Goal: Task Accomplishment & Management: Manage account settings

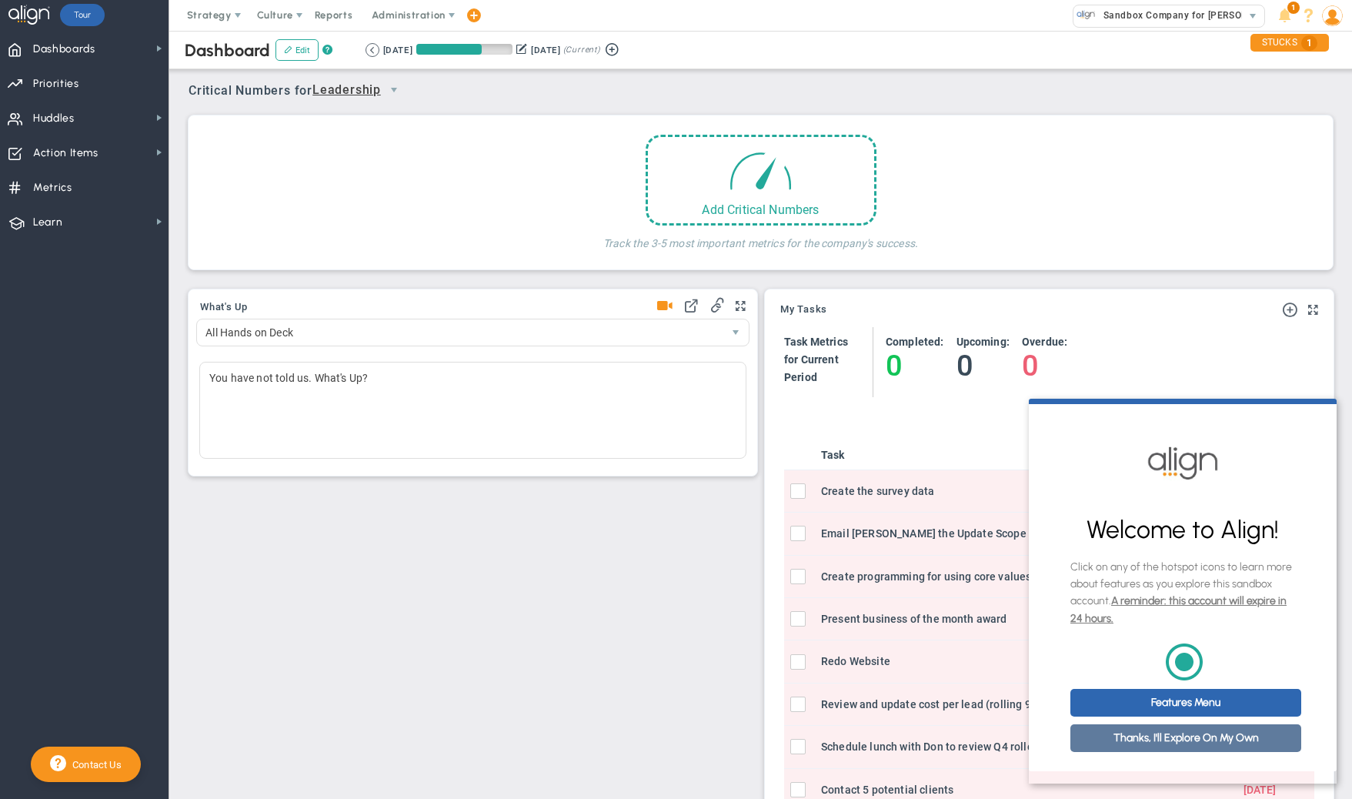
click at [1179, 750] on link "Thanks, I'll Explore On My Own" at bounding box center [1185, 738] width 231 height 28
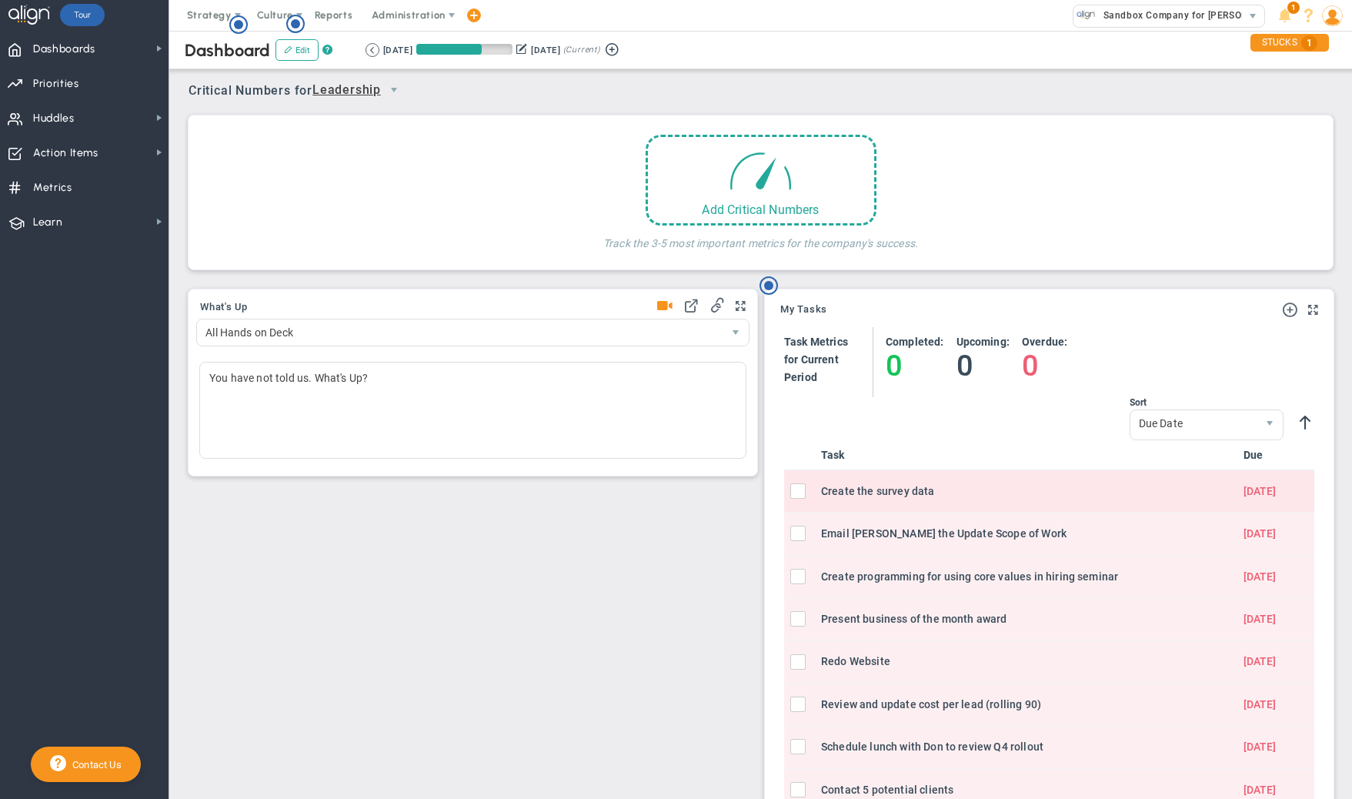
click at [801, 491] on input "checkbox" at bounding box center [801, 493] width 15 height 15
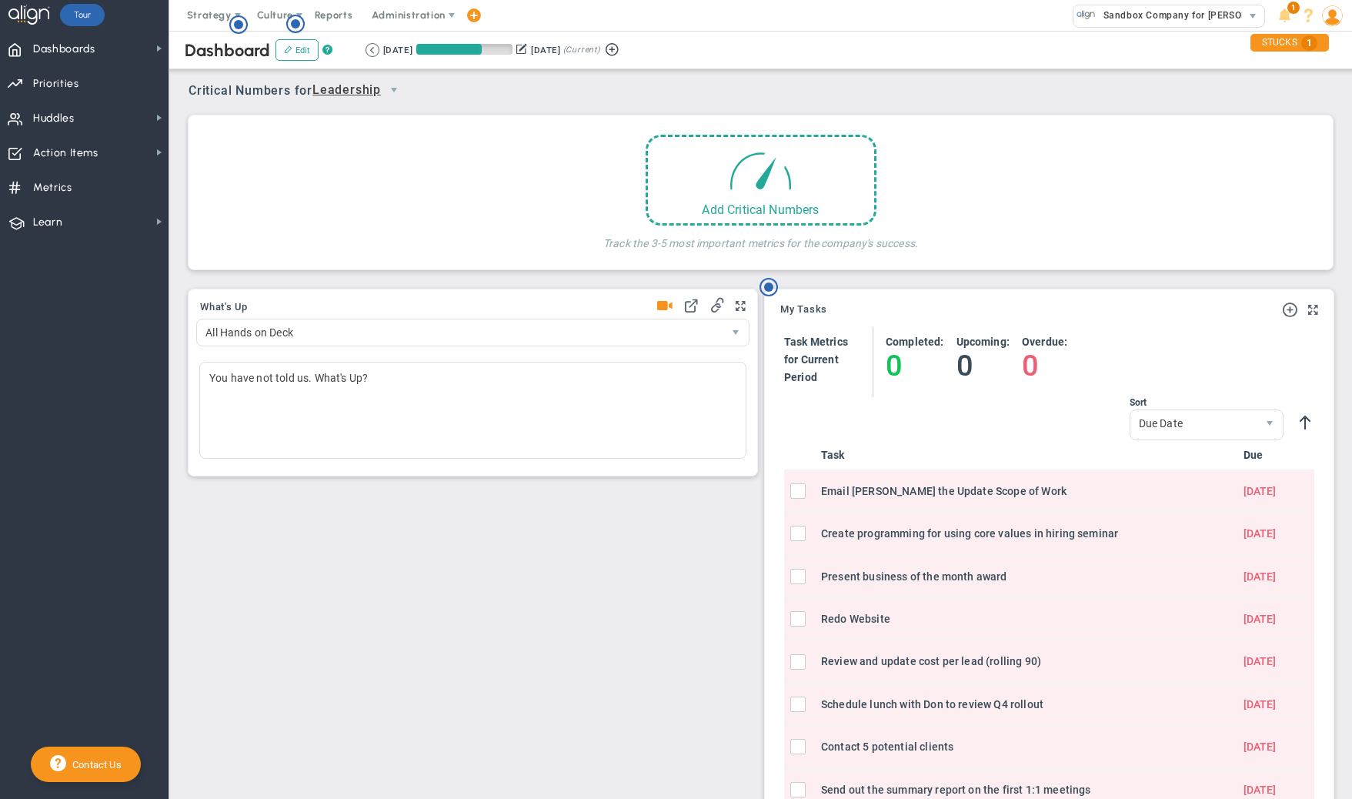
click at [801, 491] on input "checkbox" at bounding box center [801, 493] width 15 height 15
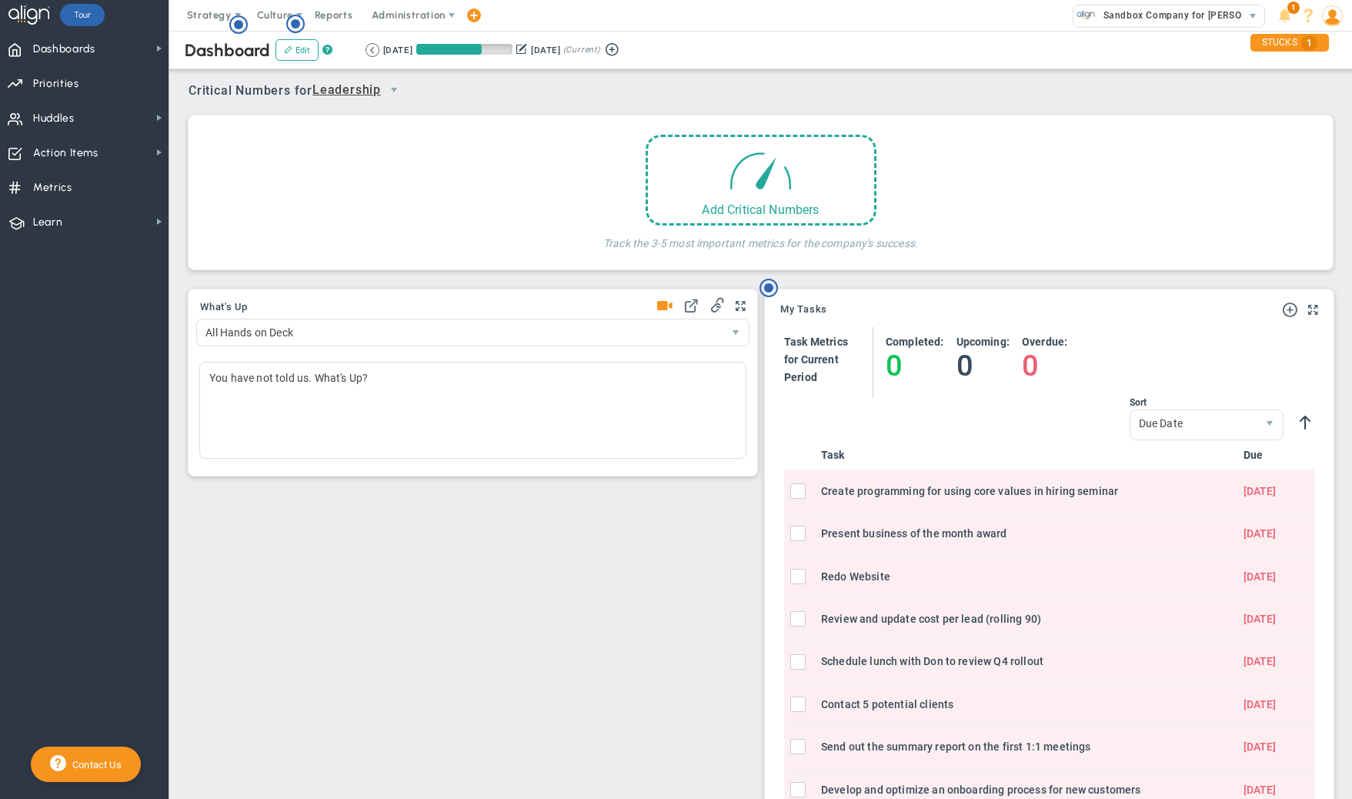
click at [801, 491] on input "checkbox" at bounding box center [801, 493] width 15 height 15
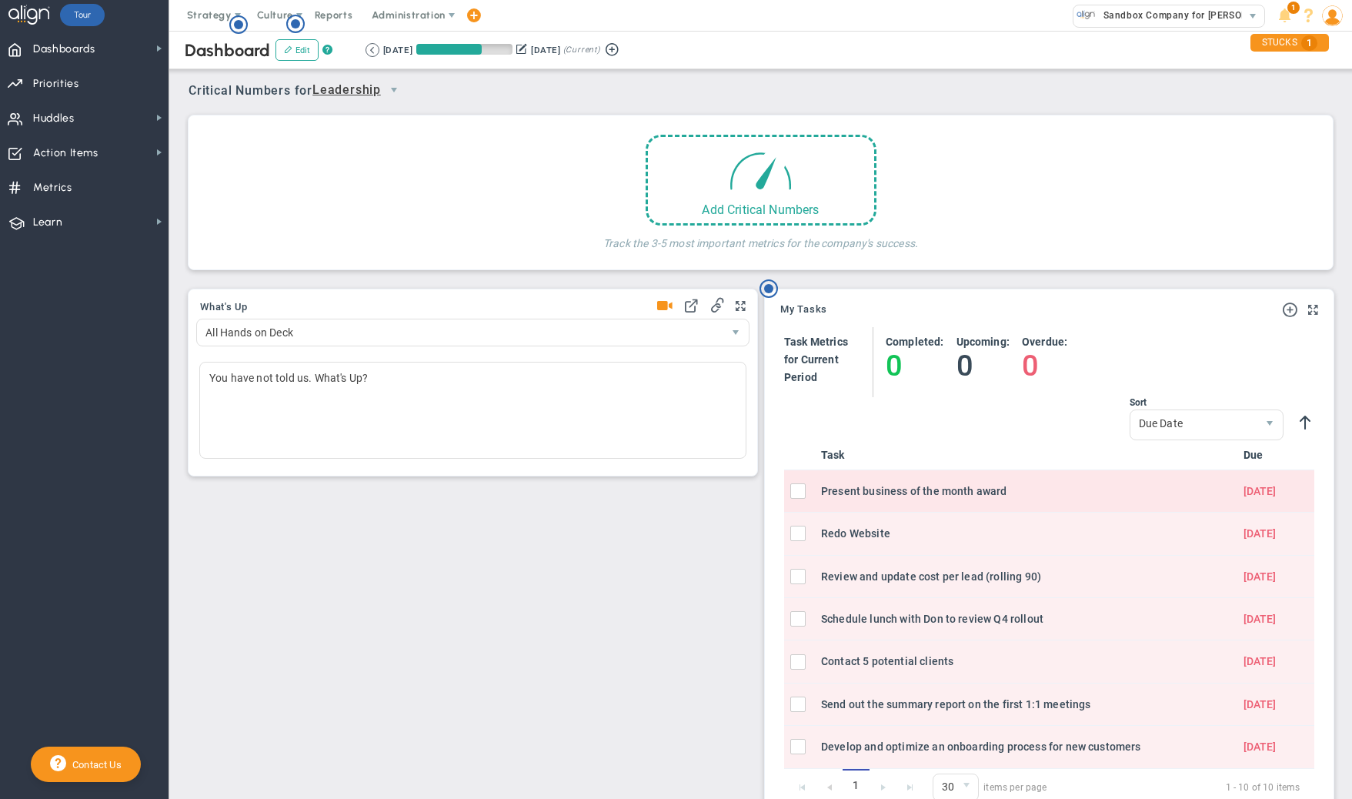
click at [800, 491] on input "checkbox" at bounding box center [801, 493] width 15 height 15
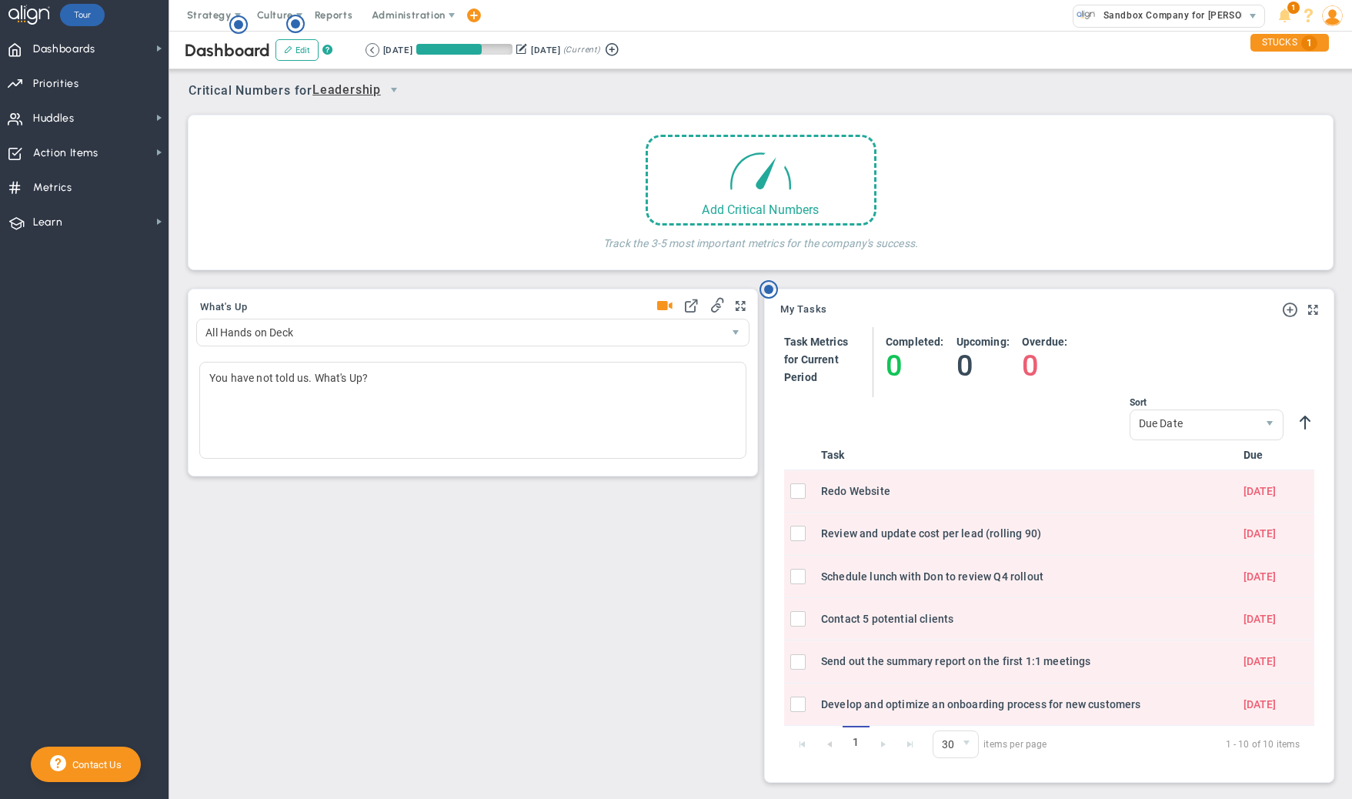
click at [800, 491] on input "checkbox" at bounding box center [801, 493] width 15 height 15
checkbox input "true"
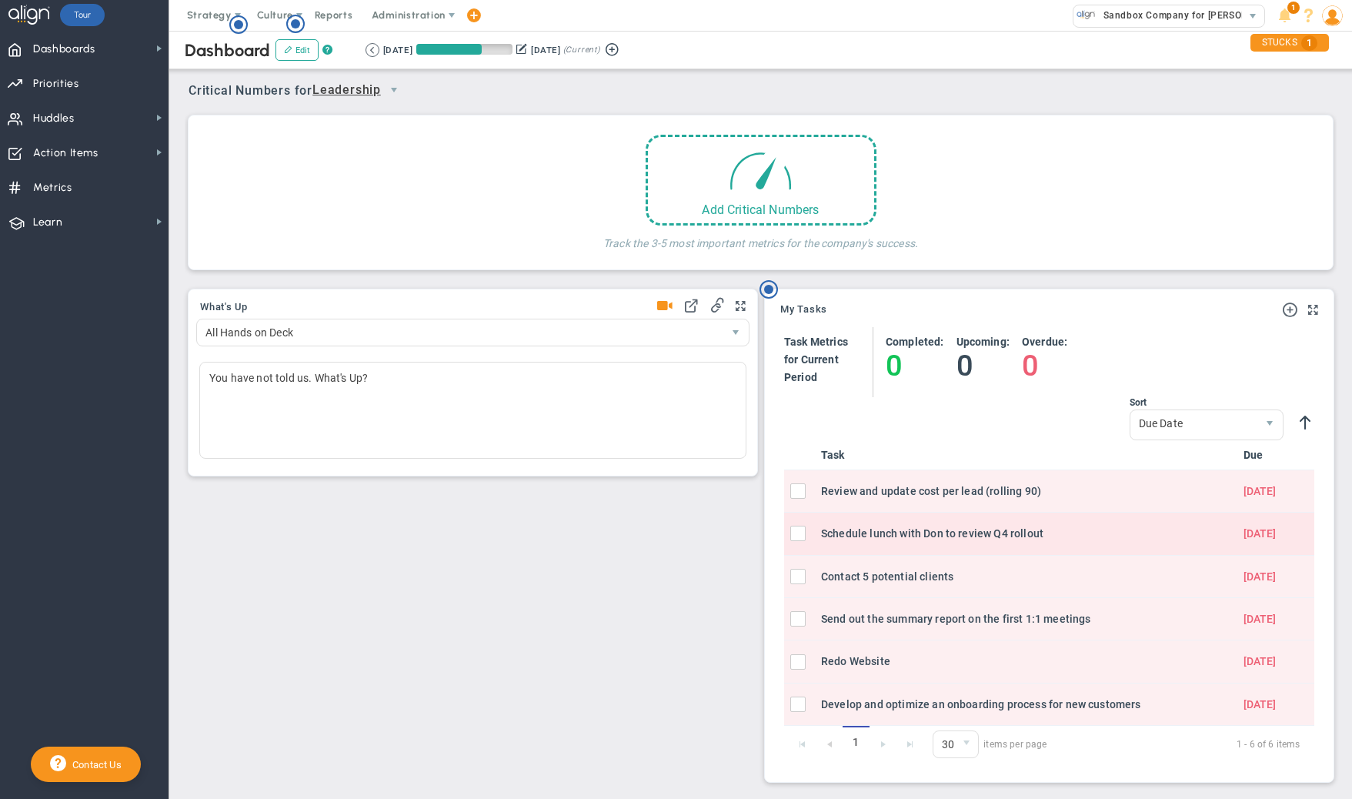
click at [797, 491] on input "checkbox" at bounding box center [801, 493] width 15 height 15
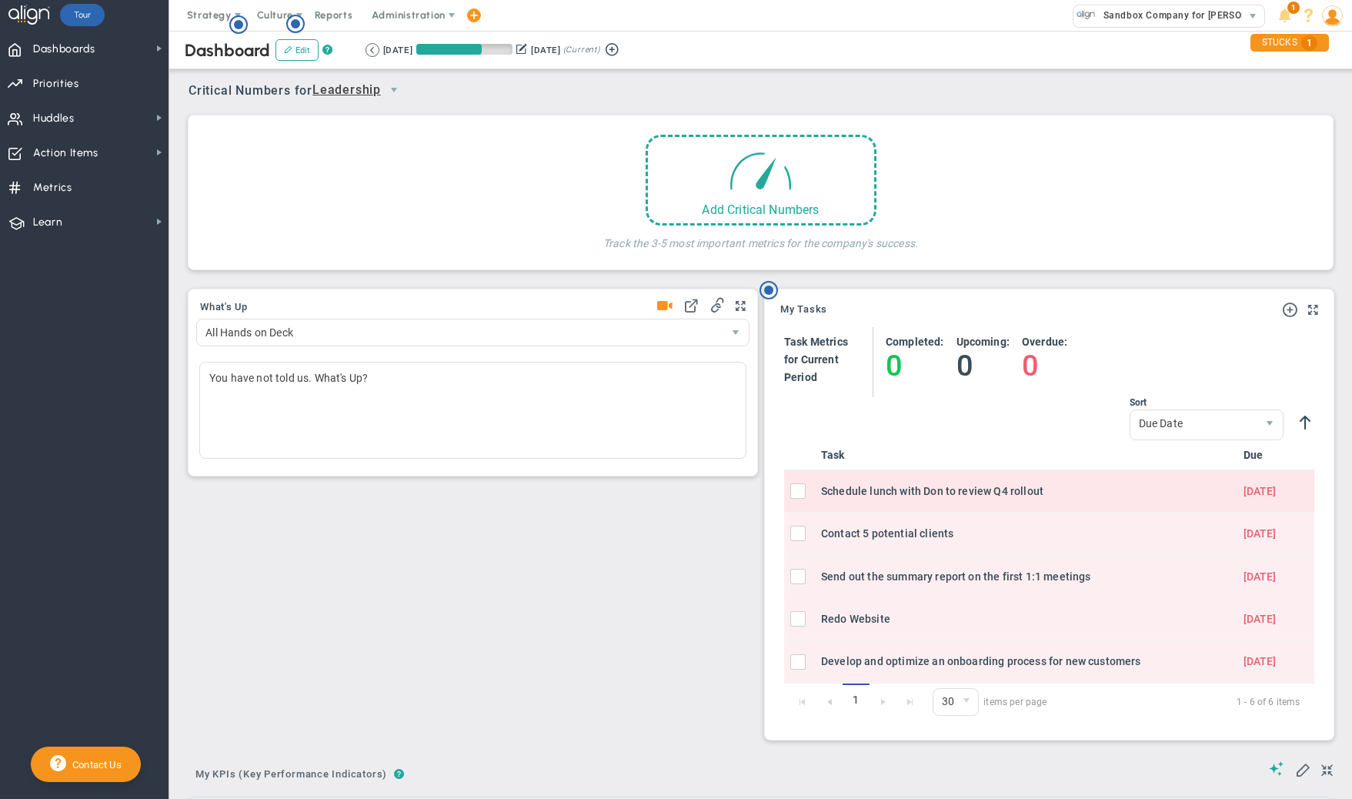
click at [801, 492] on input "checkbox" at bounding box center [801, 493] width 15 height 15
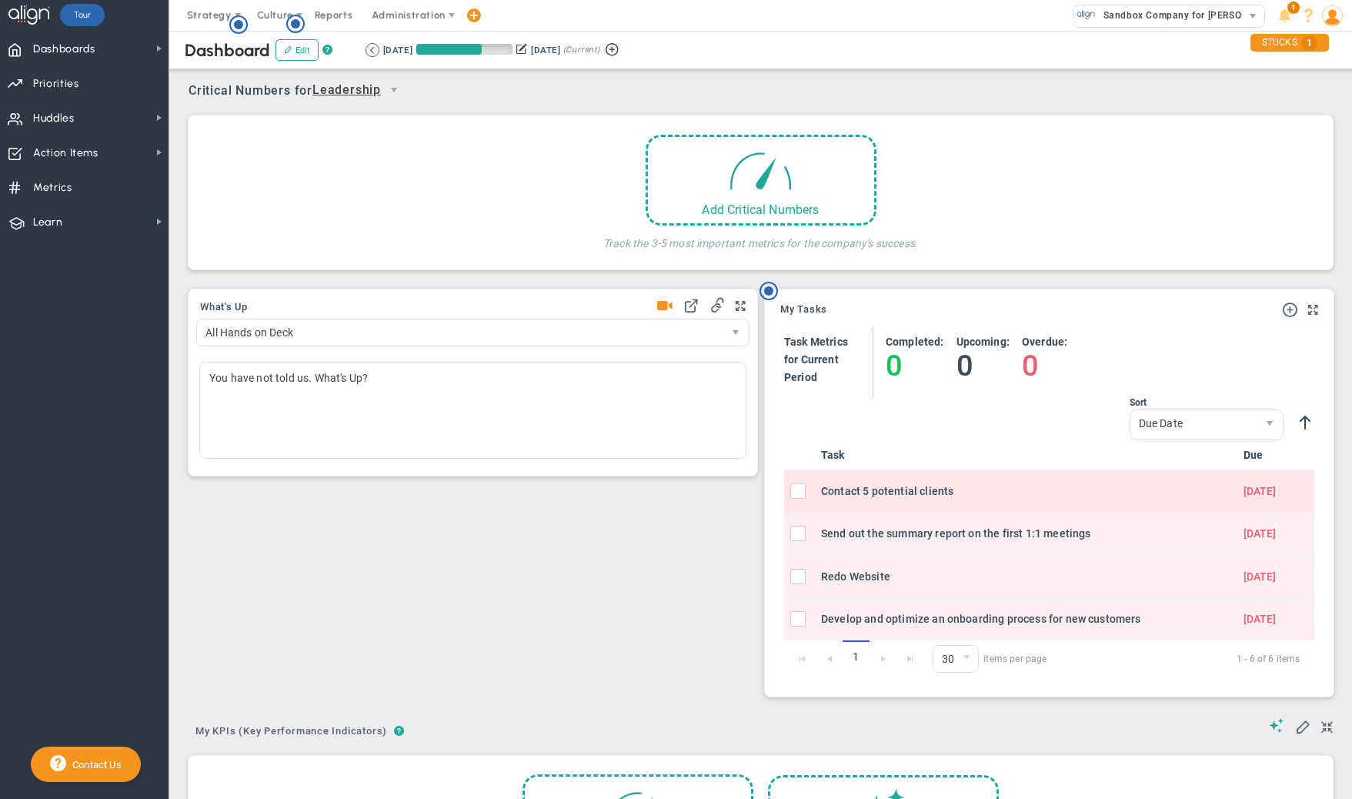
click at [801, 492] on input "checkbox" at bounding box center [801, 493] width 15 height 15
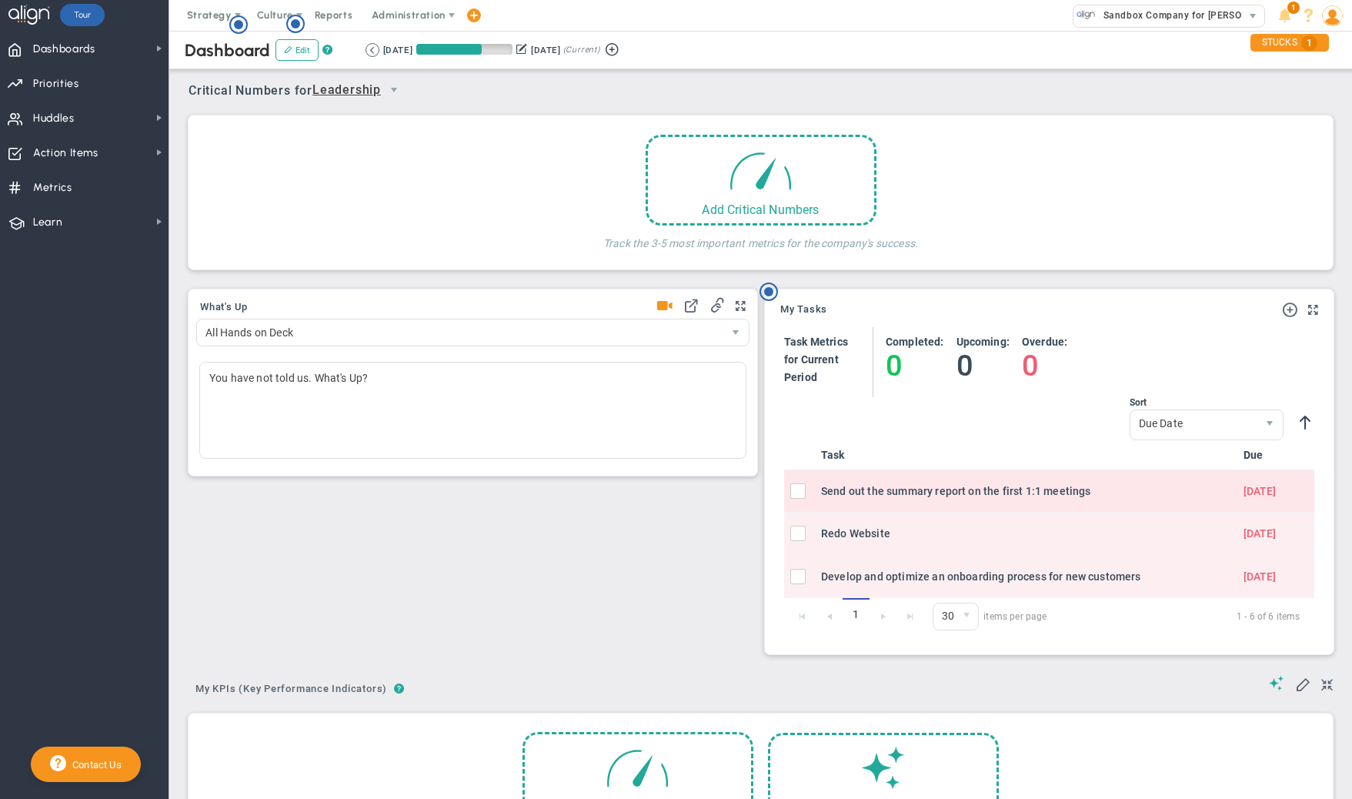
click at [801, 492] on input "checkbox" at bounding box center [801, 493] width 15 height 15
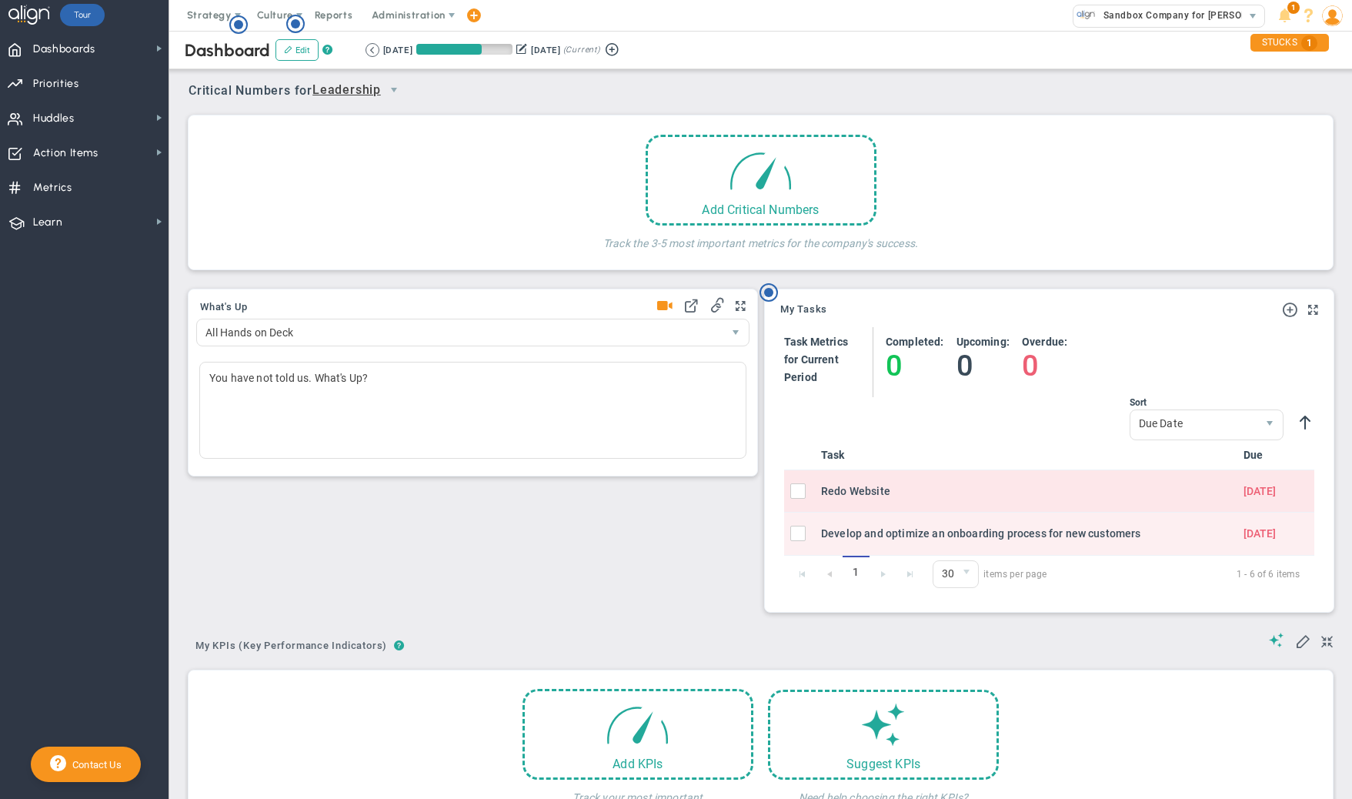
click at [801, 492] on input "checkbox" at bounding box center [801, 493] width 15 height 15
checkbox input "true"
click at [1251, 13] on span "select" at bounding box center [1253, 16] width 12 height 12
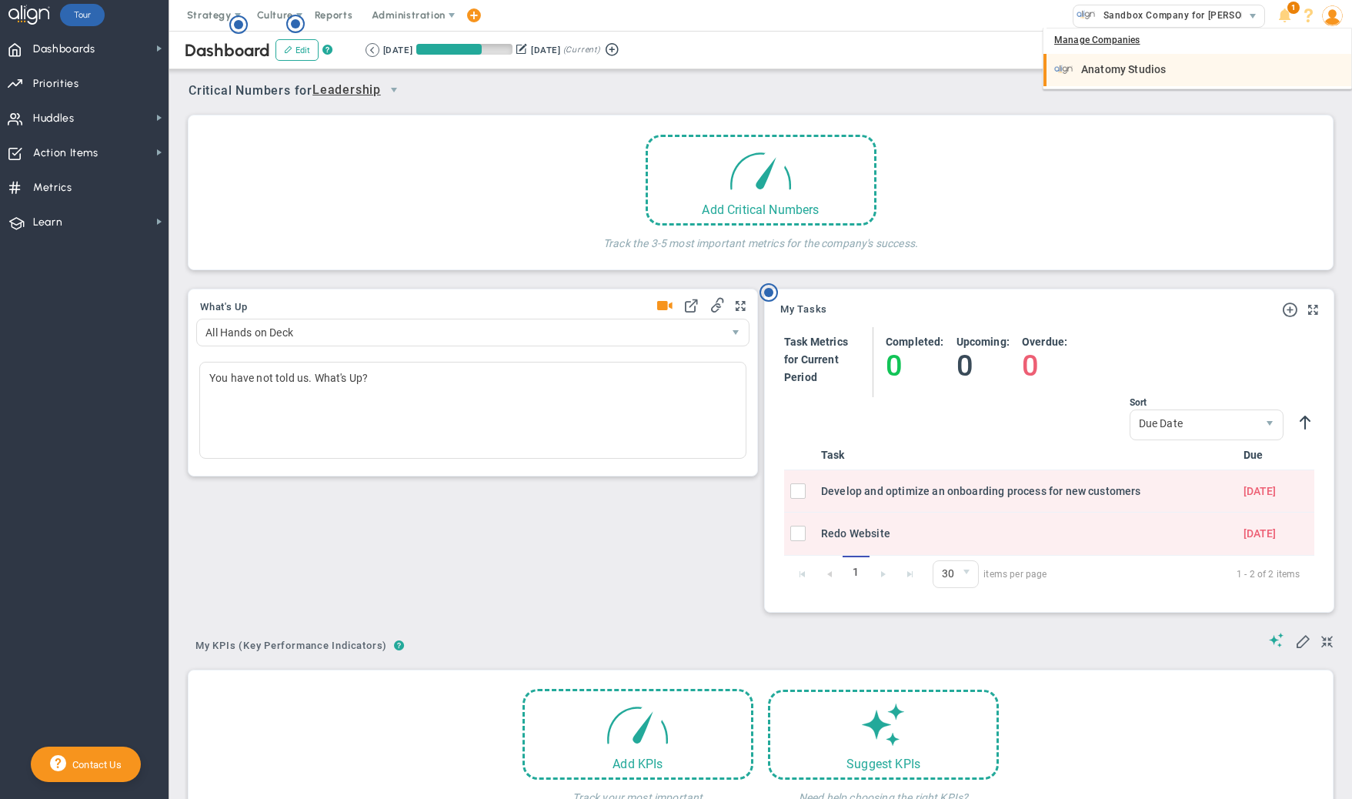
click at [1110, 68] on span "Anatomy Studios" at bounding box center [1123, 69] width 85 height 11
